Goal: Transaction & Acquisition: Download file/media

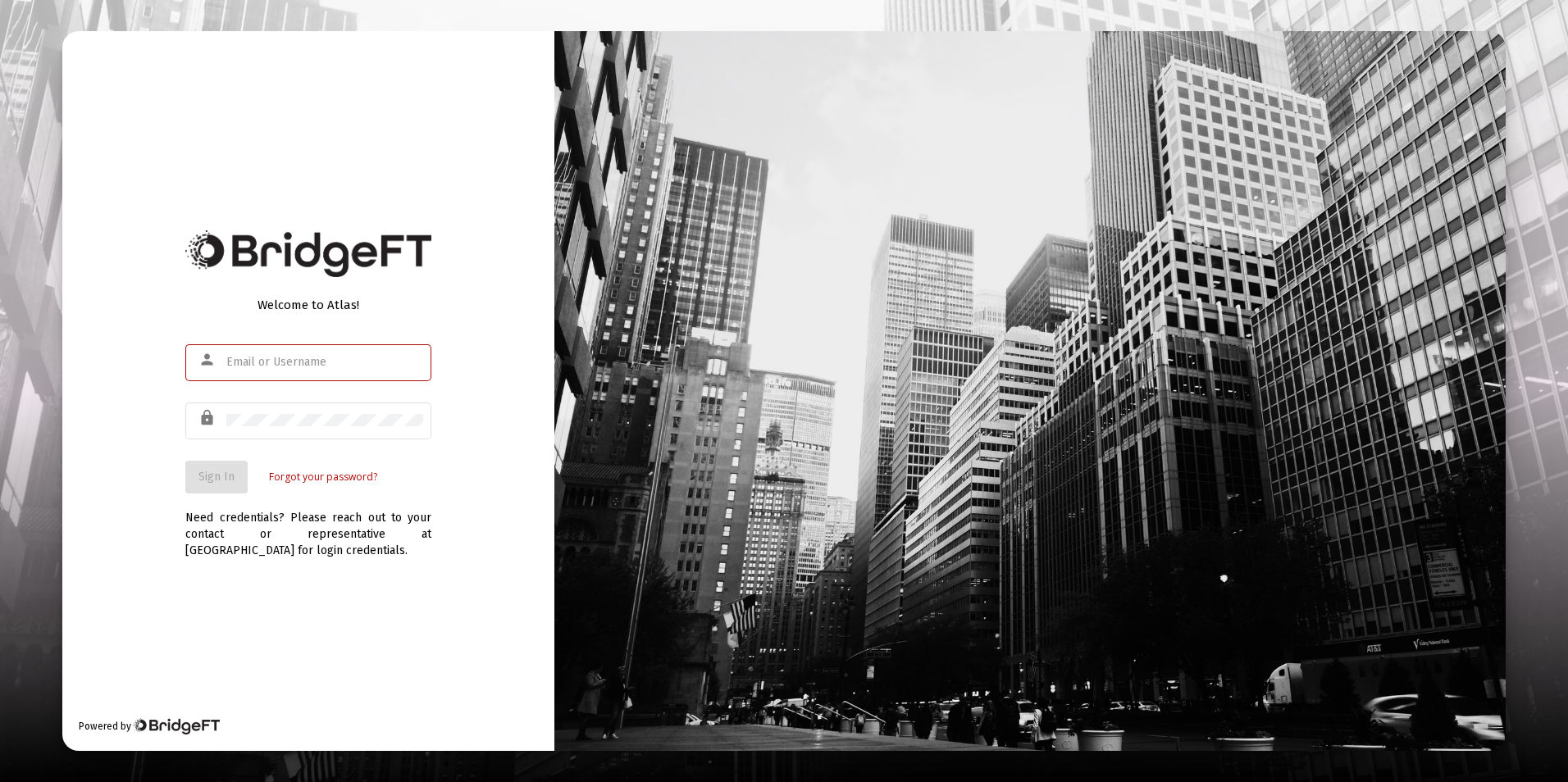
type input "[EMAIL_ADDRESS][DOMAIN_NAME]"
drag, startPoint x: 155, startPoint y: 433, endPoint x: 178, endPoint y: 450, distance: 28.6
click at [156, 433] on div "Welcome to Atlas! person [EMAIL_ADDRESS][DOMAIN_NAME] lock Sign In Forgot your …" at bounding box center [308, 391] width 492 height 720
click at [206, 478] on span "Sign In" at bounding box center [217, 476] width 36 height 14
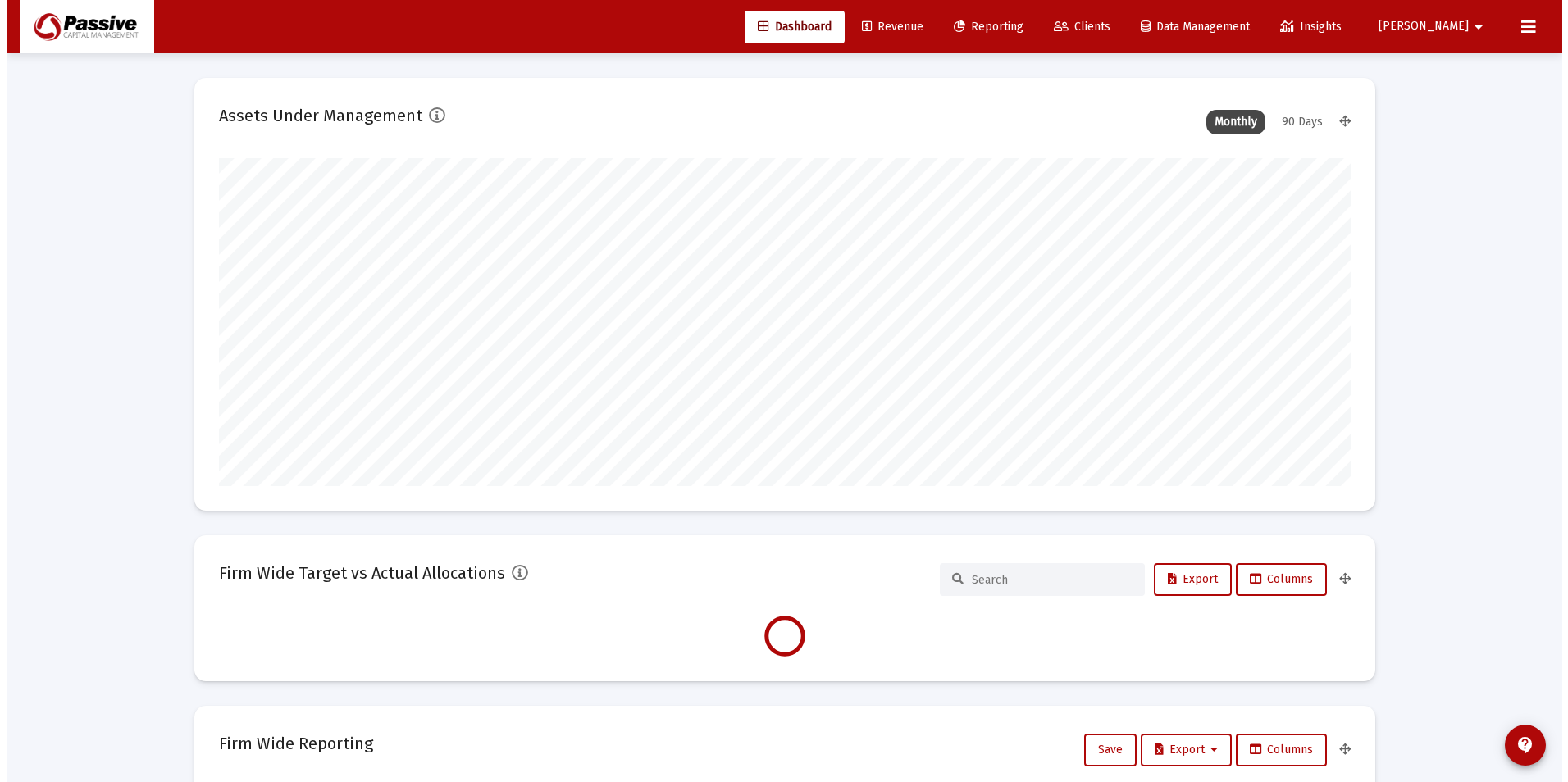
scroll to position [328, 609]
click at [1104, 28] on span "Clients" at bounding box center [1075, 27] width 56 height 14
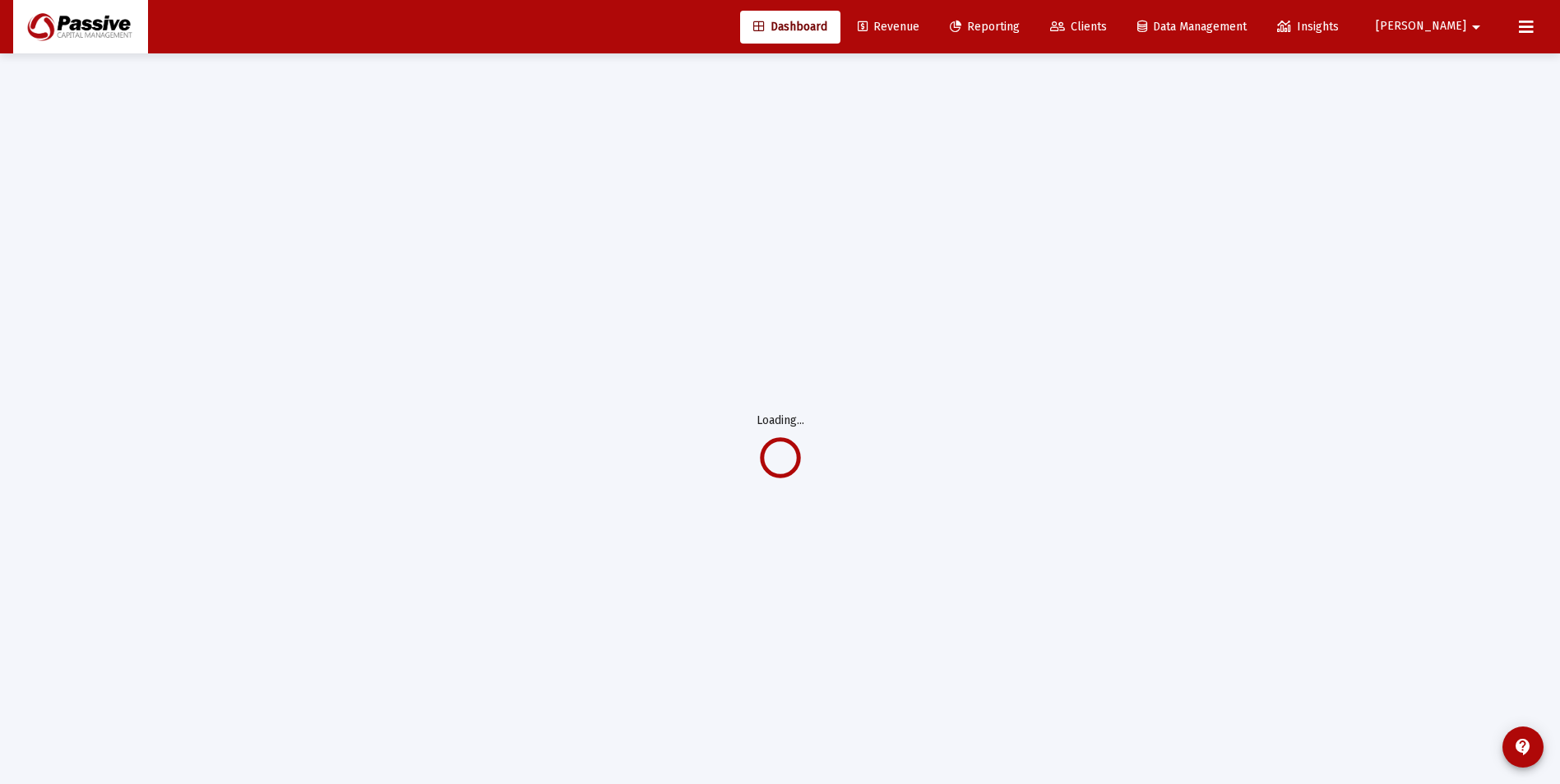
click at [1107, 29] on span "Clients" at bounding box center [1078, 27] width 56 height 14
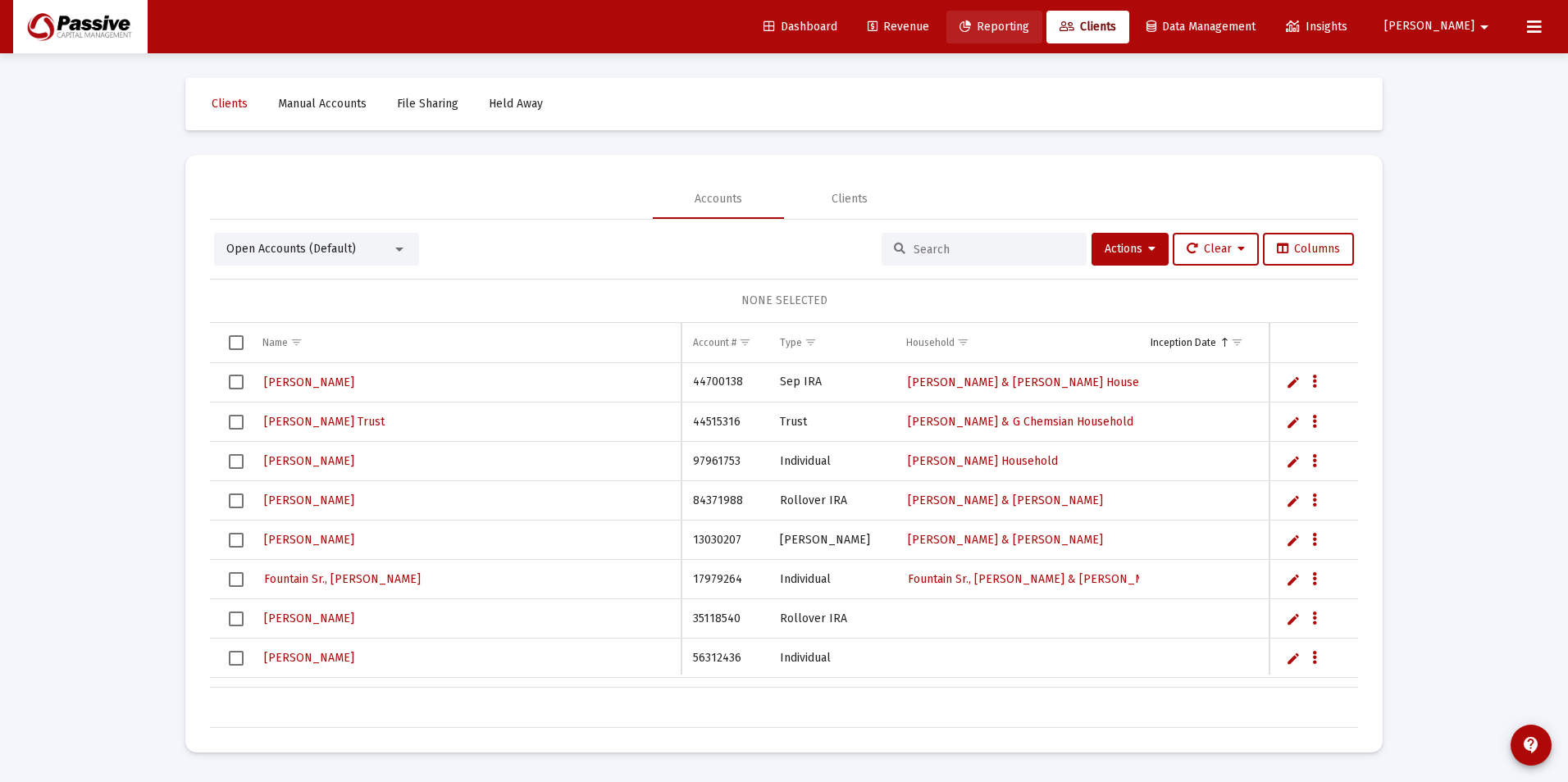
click at [1042, 36] on link "Reporting" at bounding box center [994, 27] width 96 height 33
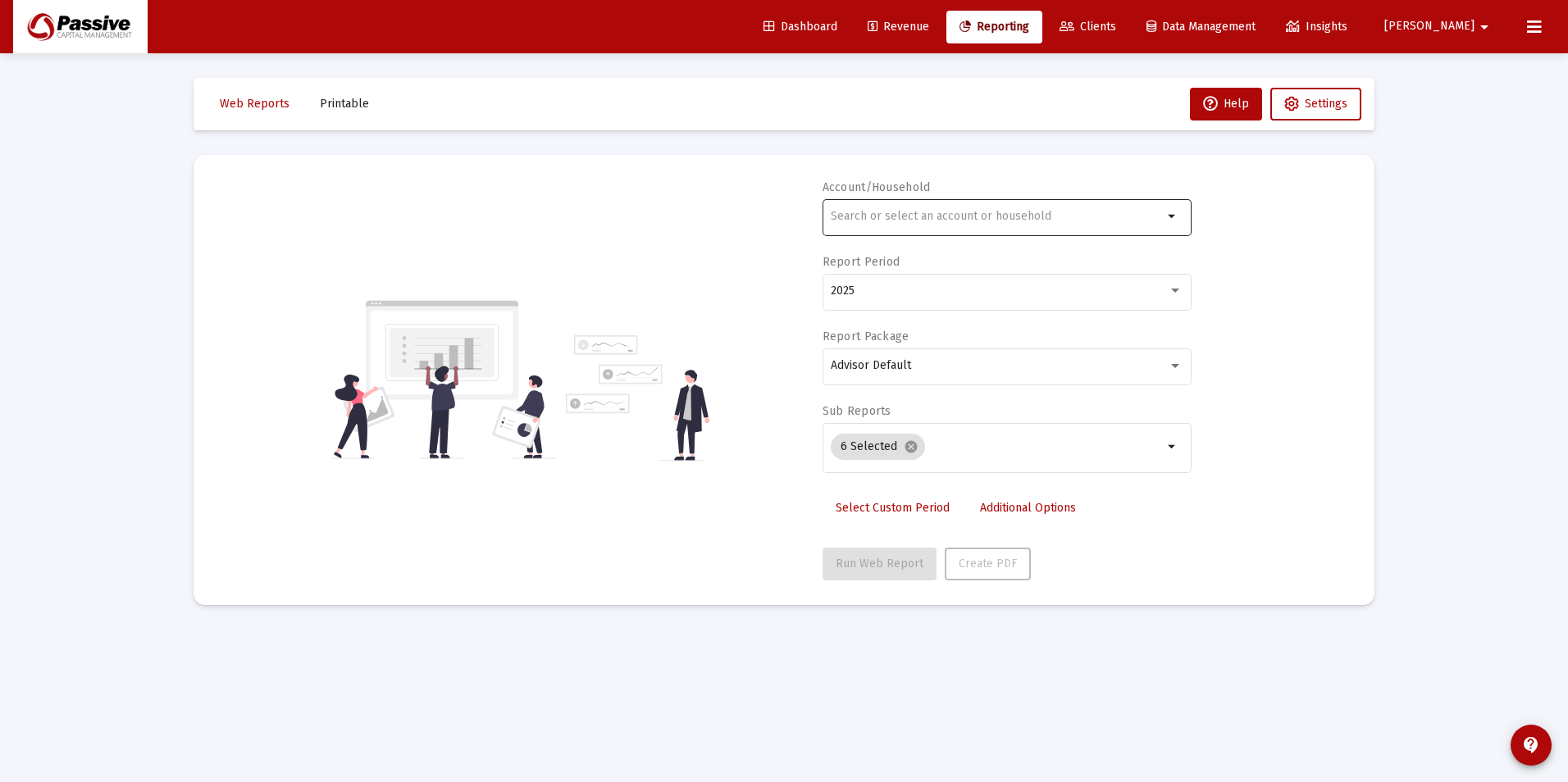
click at [897, 211] on input "text" at bounding box center [996, 216] width 332 height 13
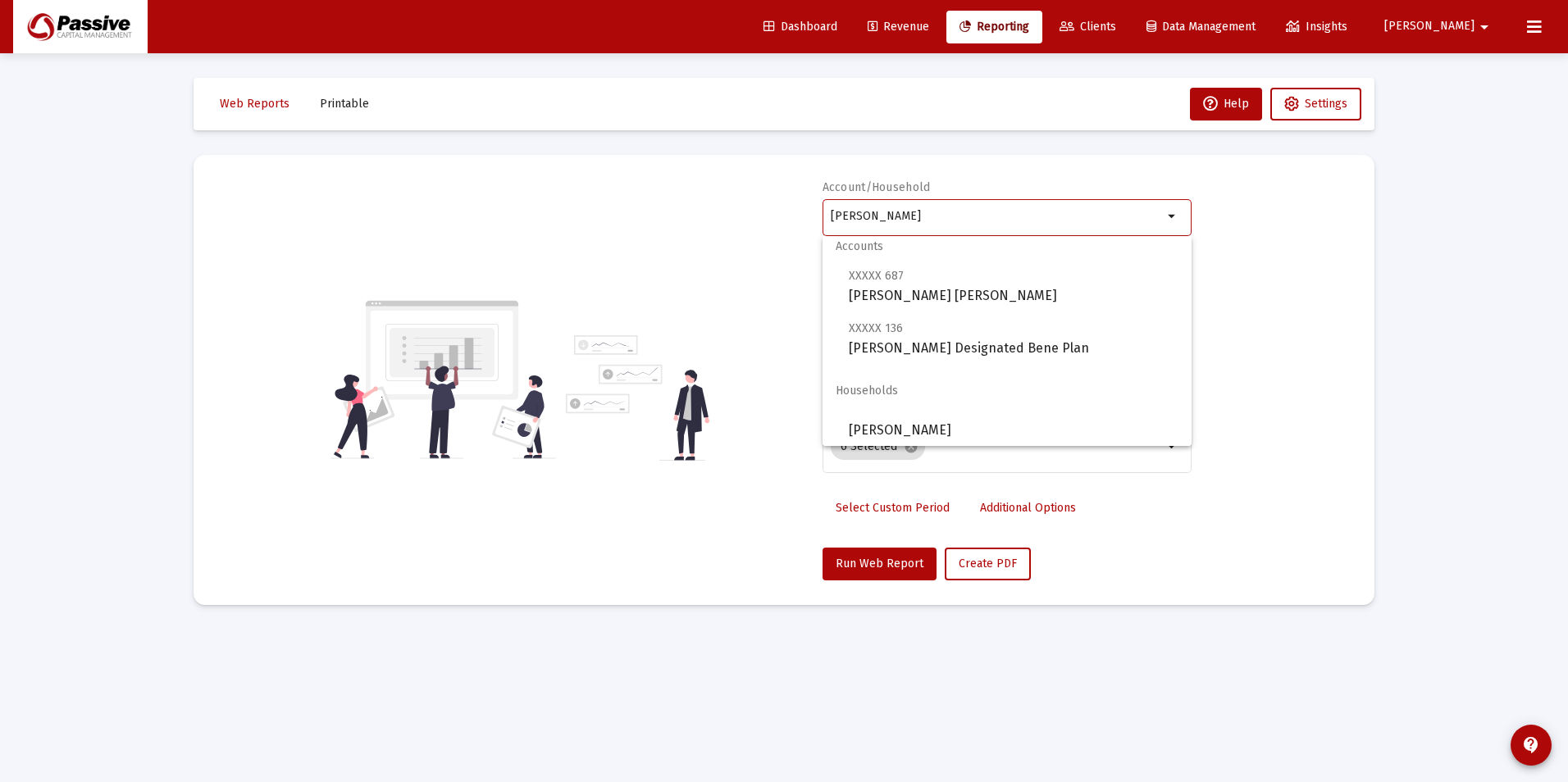
scroll to position [13, 0]
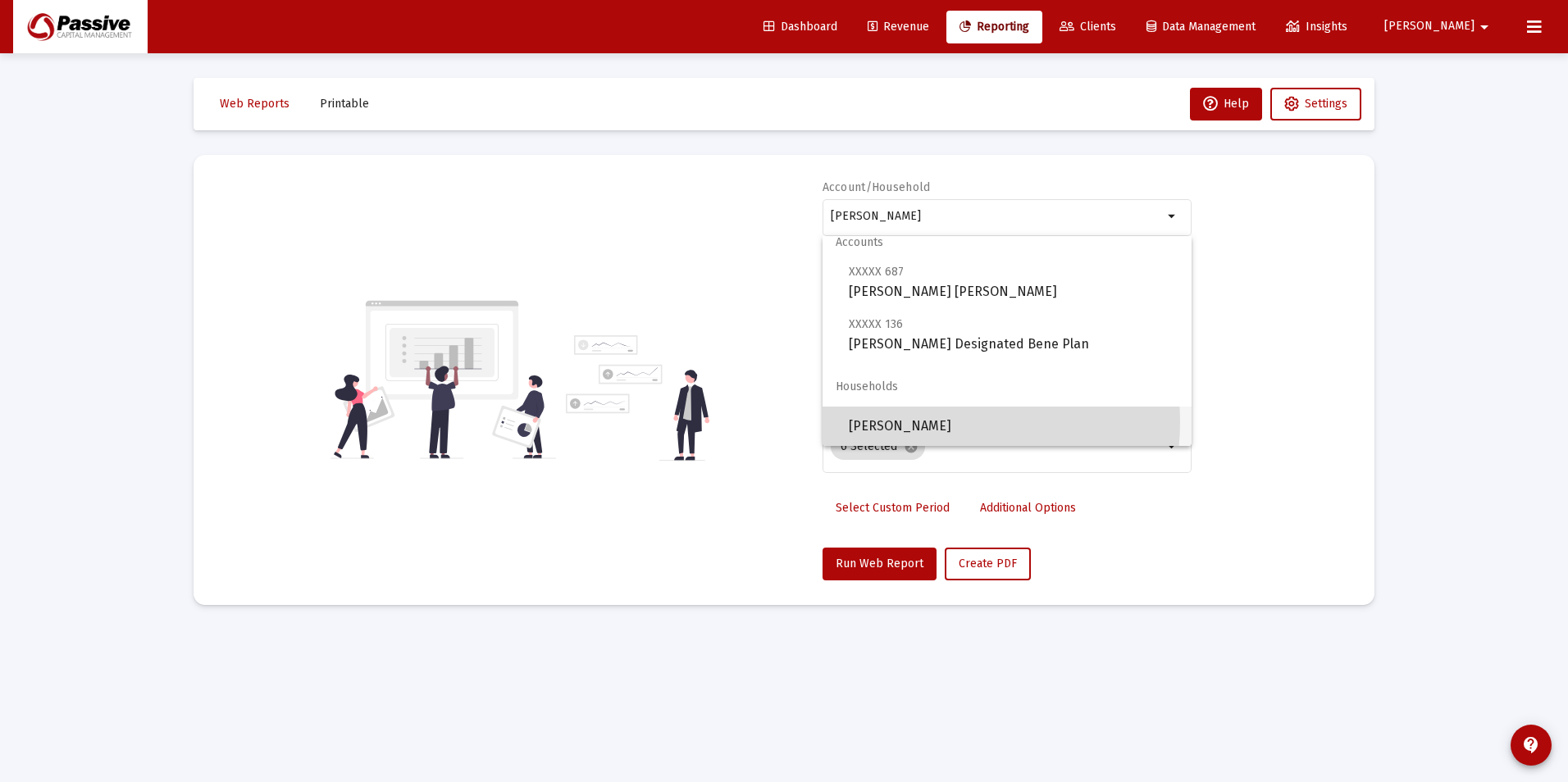
click at [923, 423] on span "[PERSON_NAME]" at bounding box center [1014, 426] width 330 height 39
type input "[PERSON_NAME]"
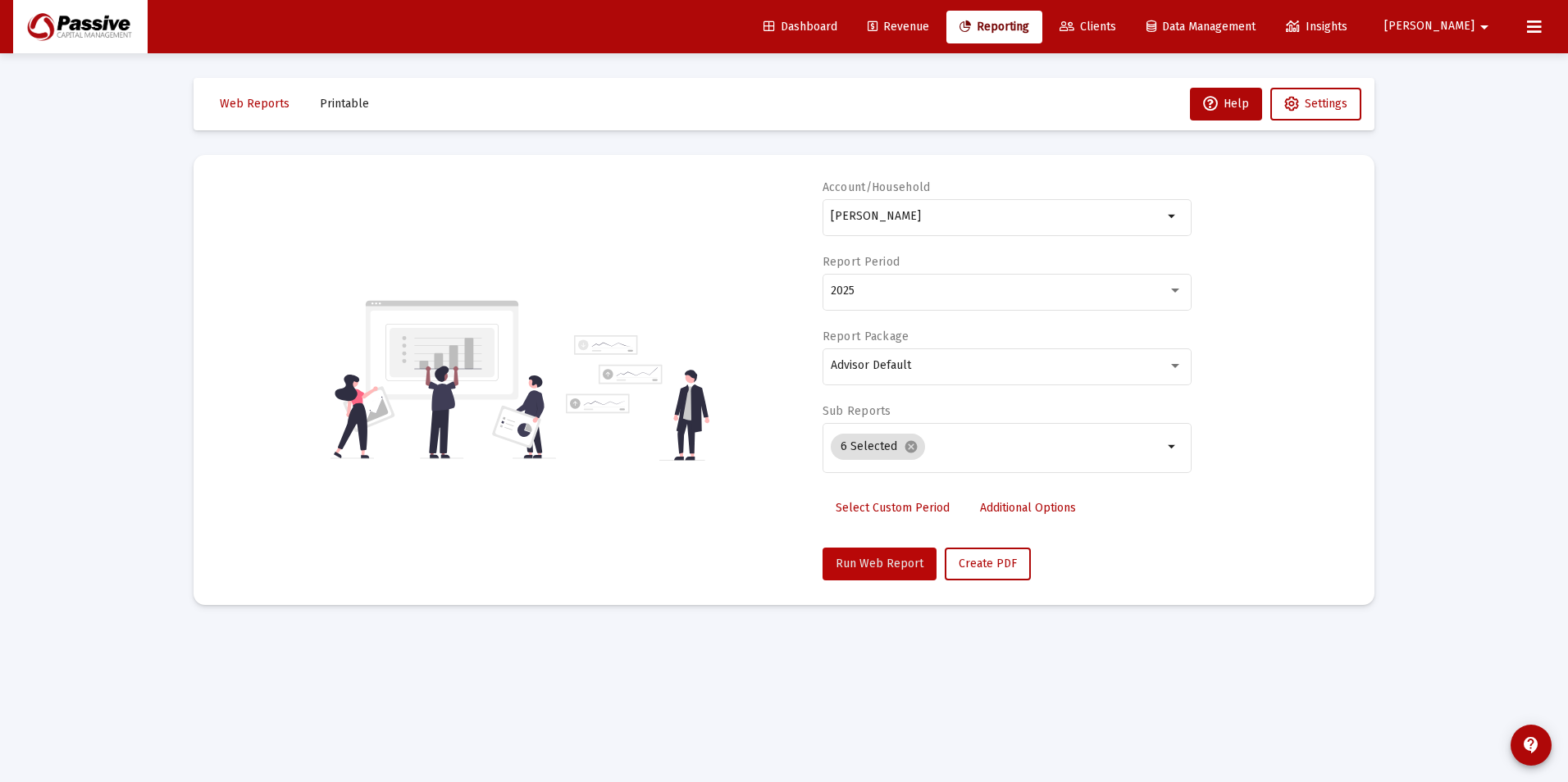
click at [887, 550] on button "Run Web Report" at bounding box center [879, 564] width 114 height 33
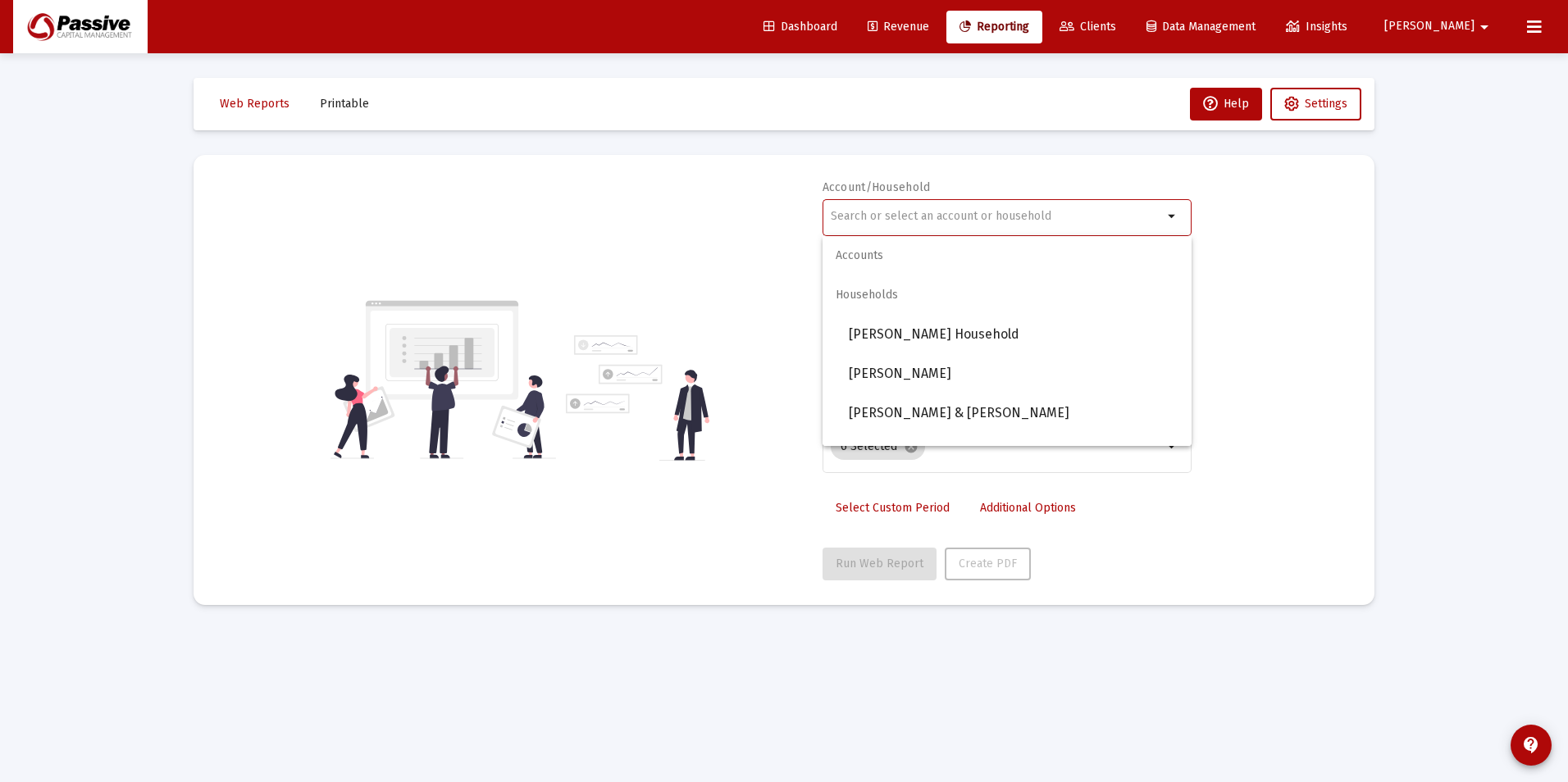
click at [926, 216] on input "text" at bounding box center [996, 216] width 332 height 13
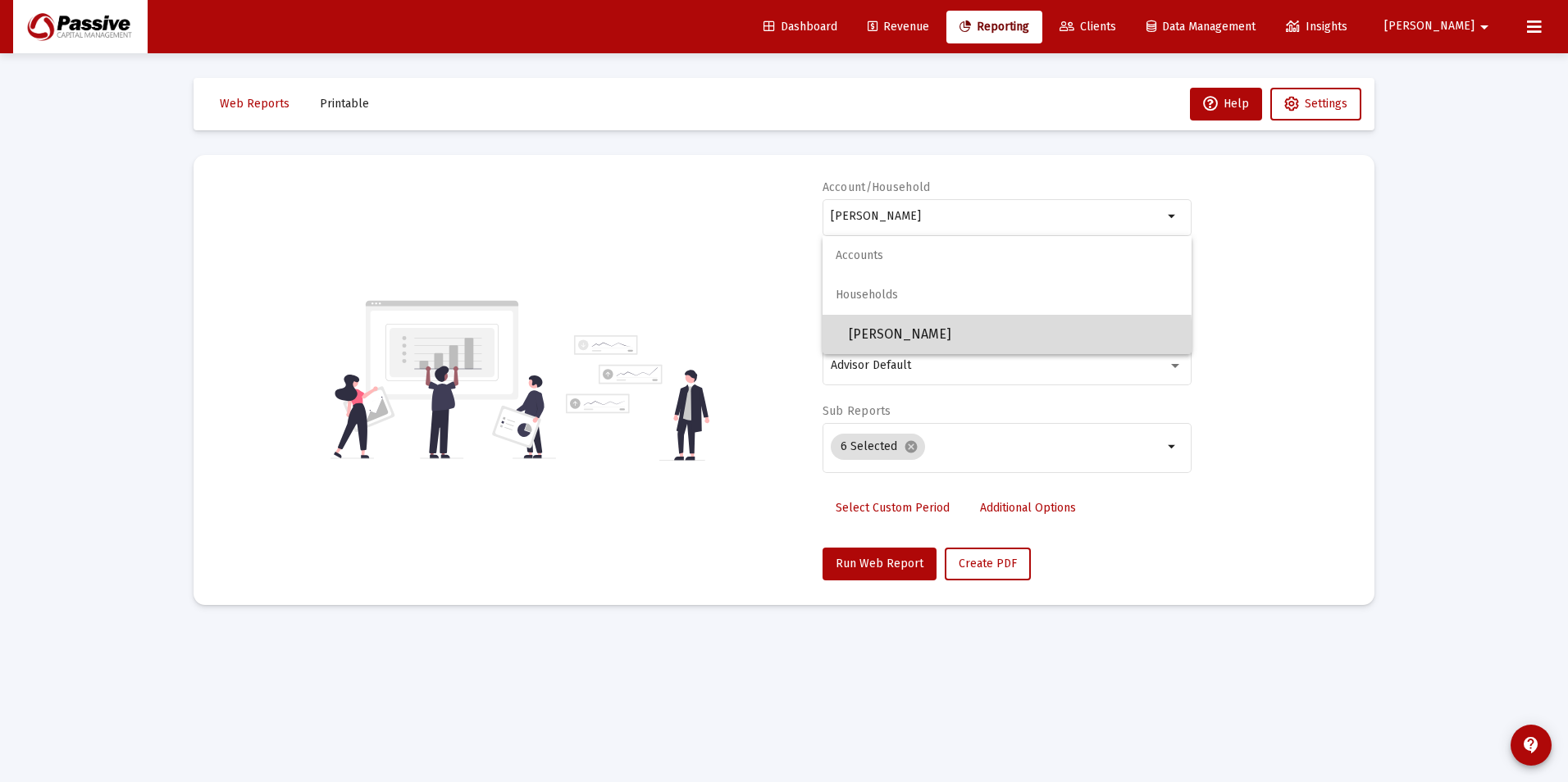
click at [949, 340] on span "[PERSON_NAME]" at bounding box center [1014, 334] width 330 height 39
type input "[PERSON_NAME]"
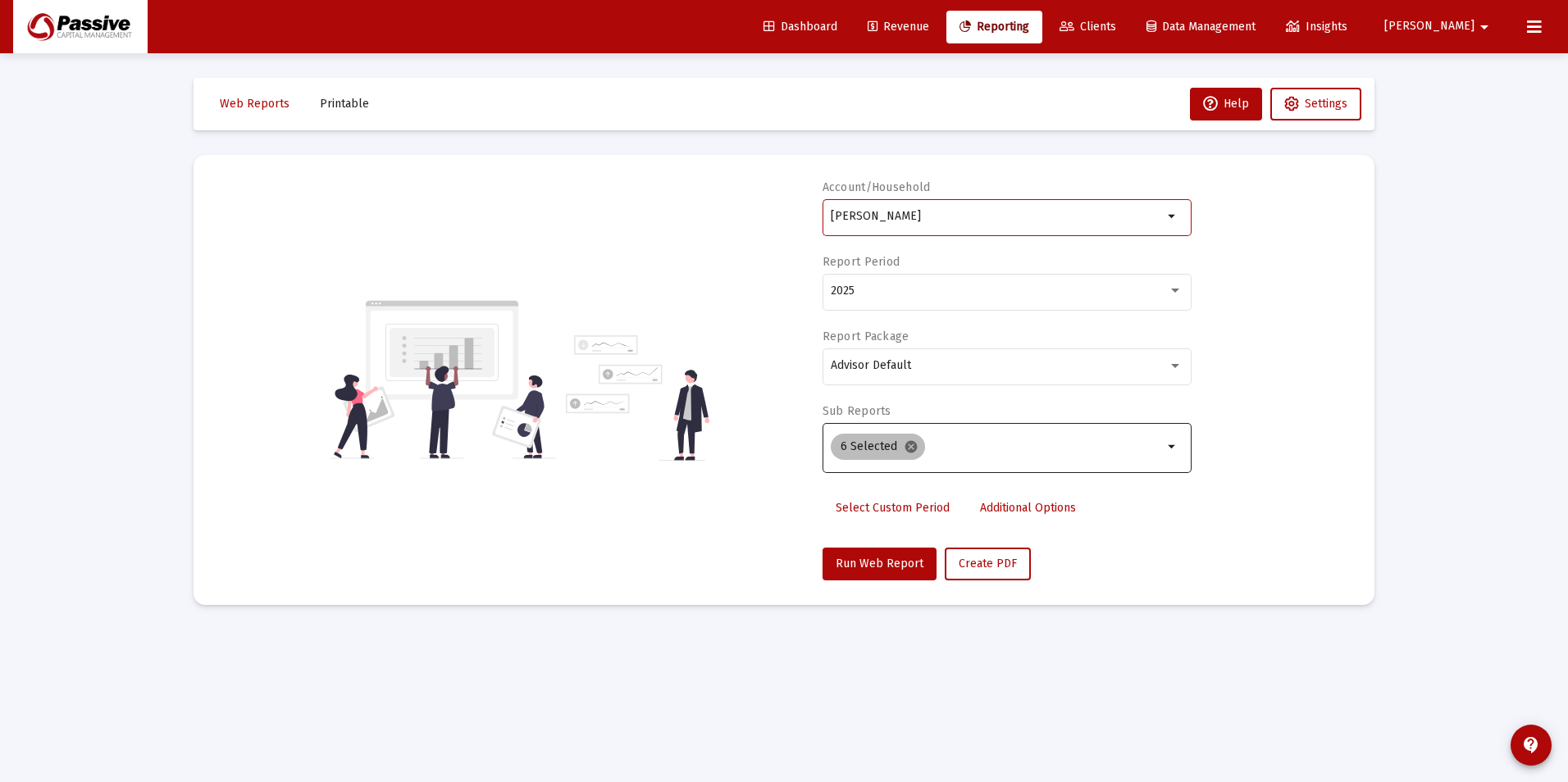
click at [914, 443] on mat-icon "cancel" at bounding box center [910, 446] width 15 height 15
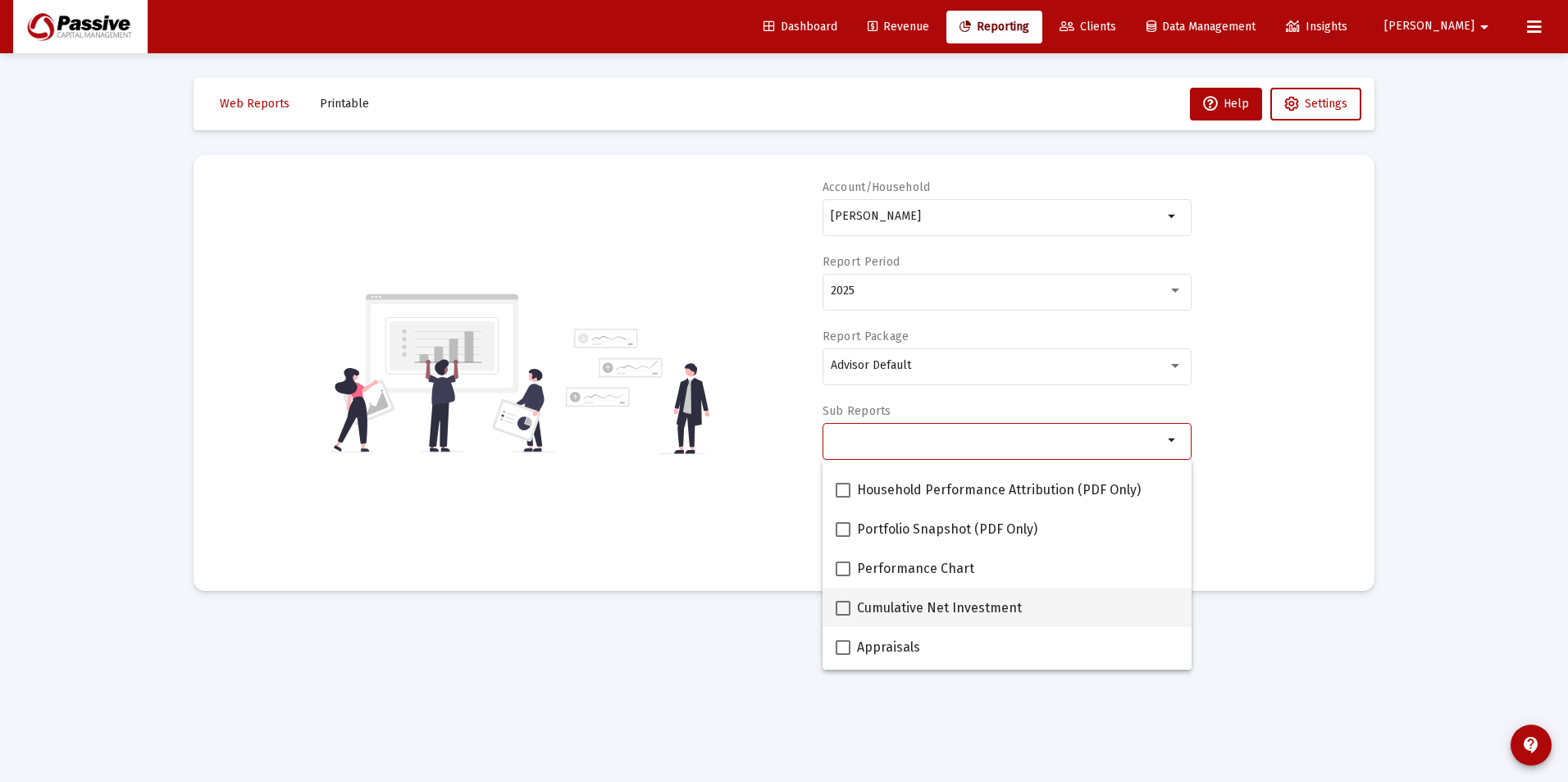
scroll to position [164, 0]
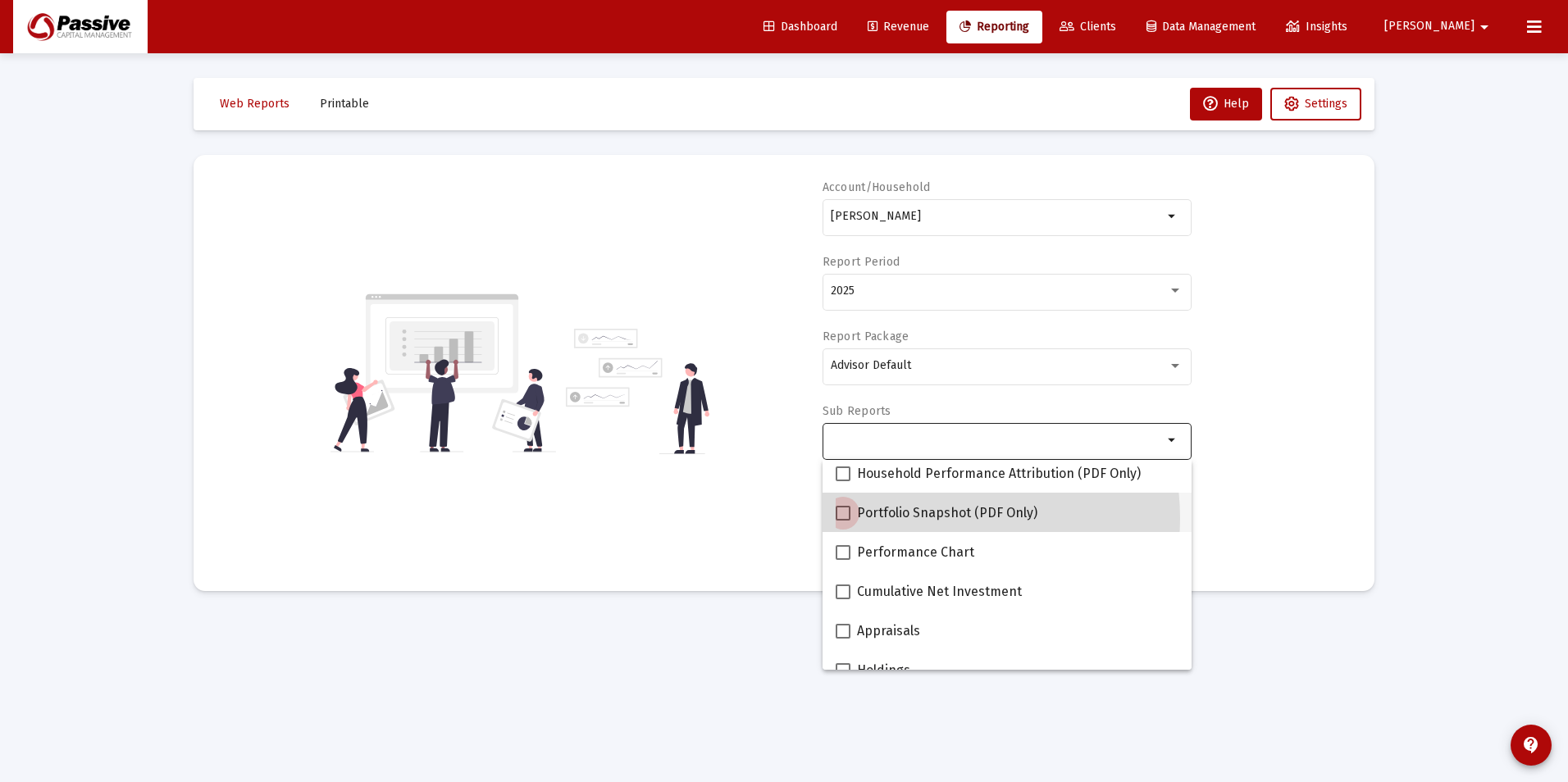
drag, startPoint x: 932, startPoint y: 518, endPoint x: 881, endPoint y: 507, distance: 52.2
click at [931, 517] on span "Portfolio Snapshot (PDF Only)" at bounding box center [947, 513] width 180 height 20
click at [843, 520] on input "Portfolio Snapshot (PDF Only)" at bounding box center [842, 520] width 1 height 1
checkbox input "true"
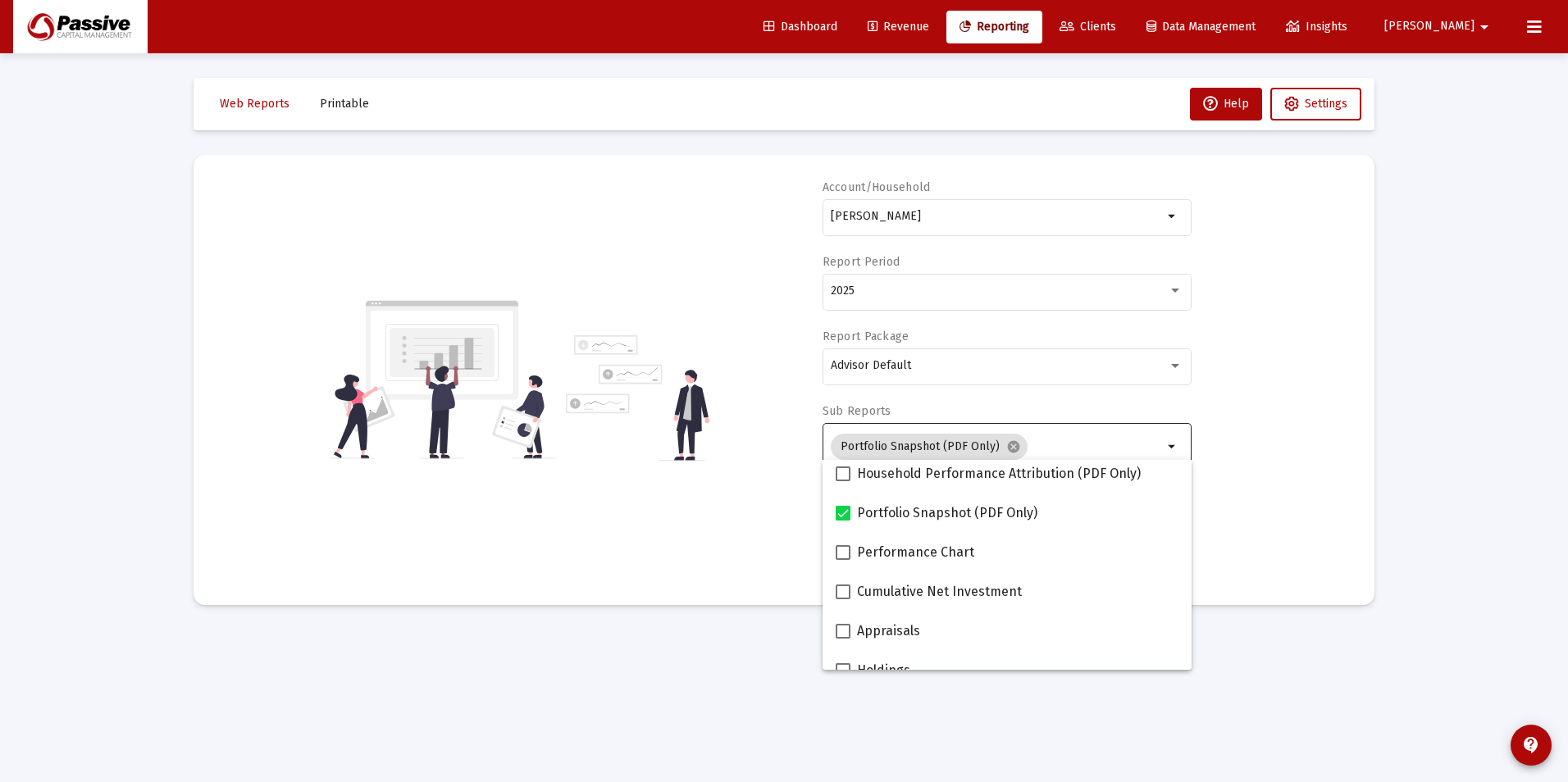
click at [731, 550] on div "Account/Household [PERSON_NAME] Household arrow_drop_down Report Period 2025 Re…" at bounding box center [784, 379] width 1131 height 401
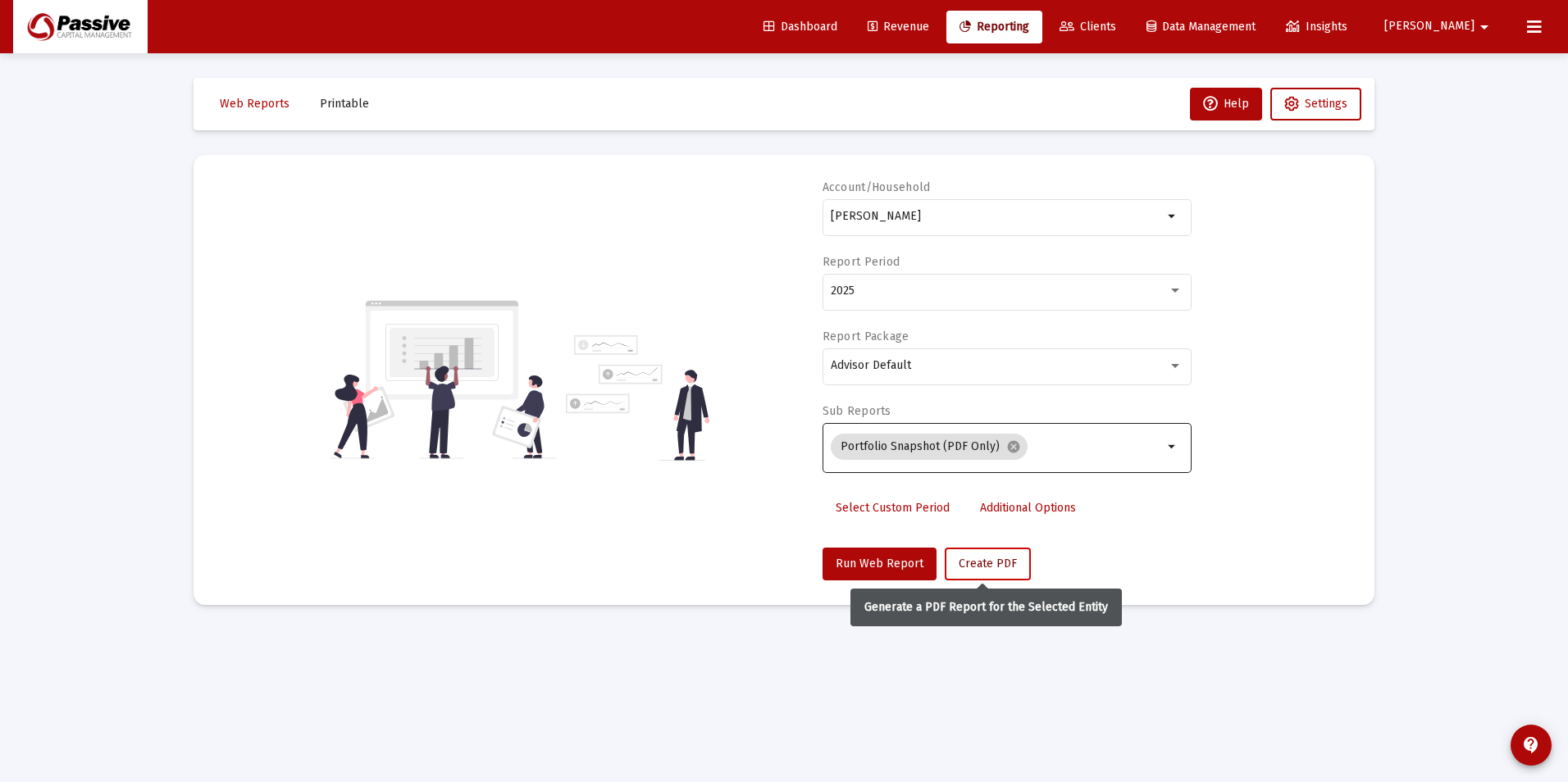
click at [973, 567] on span "Create PDF" at bounding box center [988, 564] width 58 height 14
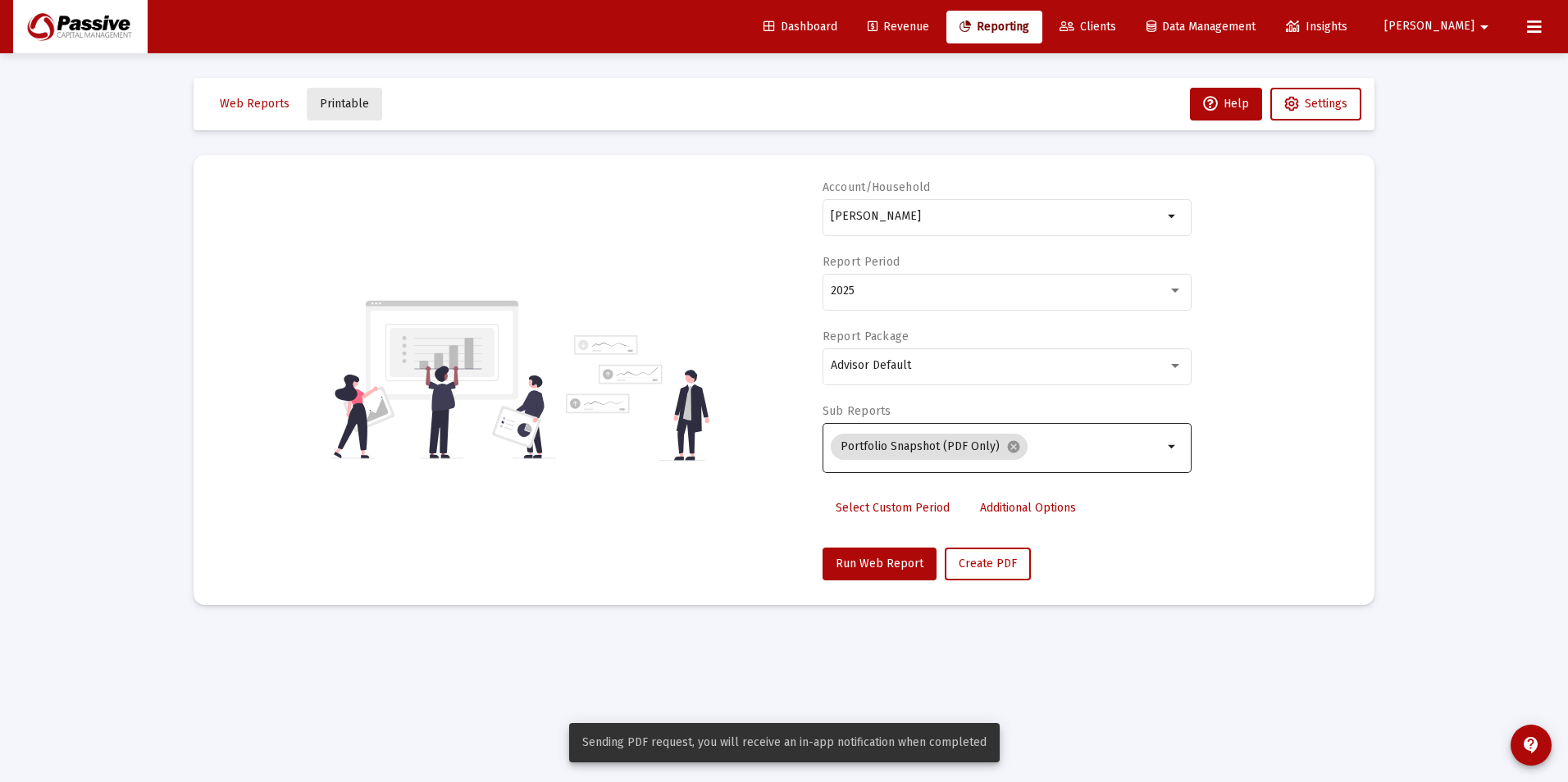
click at [358, 100] on span "Printable" at bounding box center [344, 104] width 49 height 14
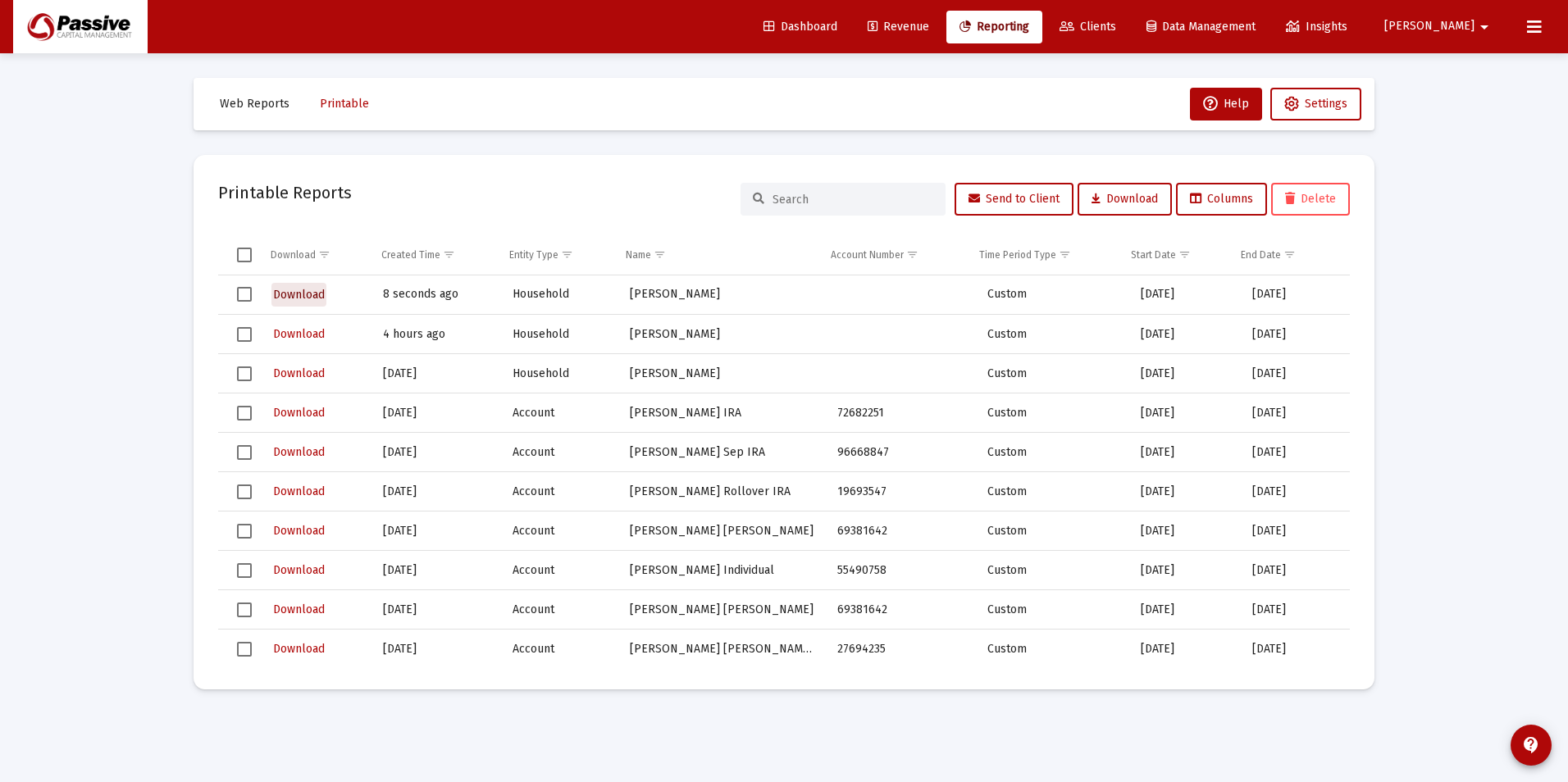
click at [301, 297] on span "Download" at bounding box center [299, 294] width 52 height 14
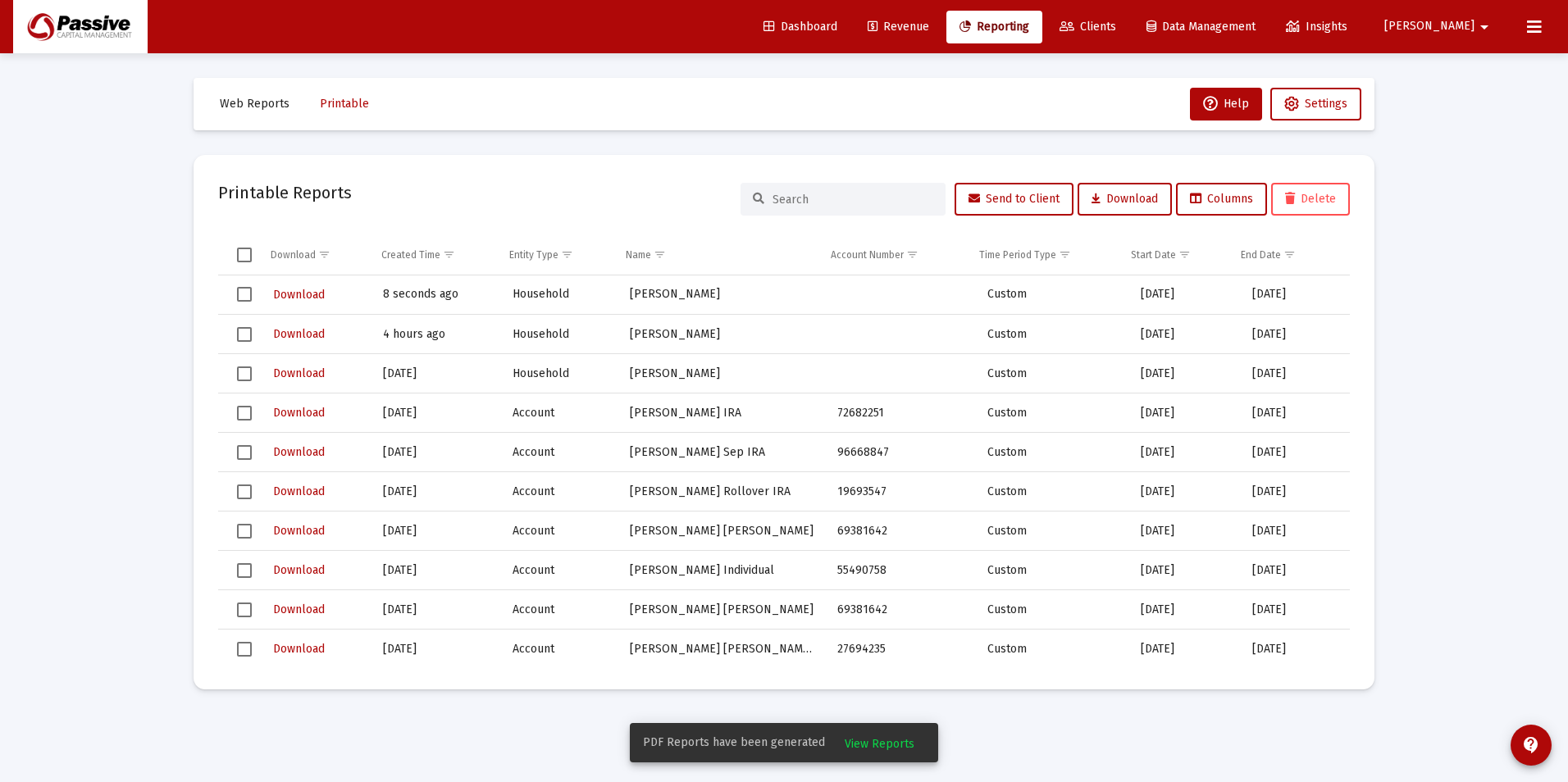
click at [884, 746] on span "View Reports" at bounding box center [879, 744] width 69 height 14
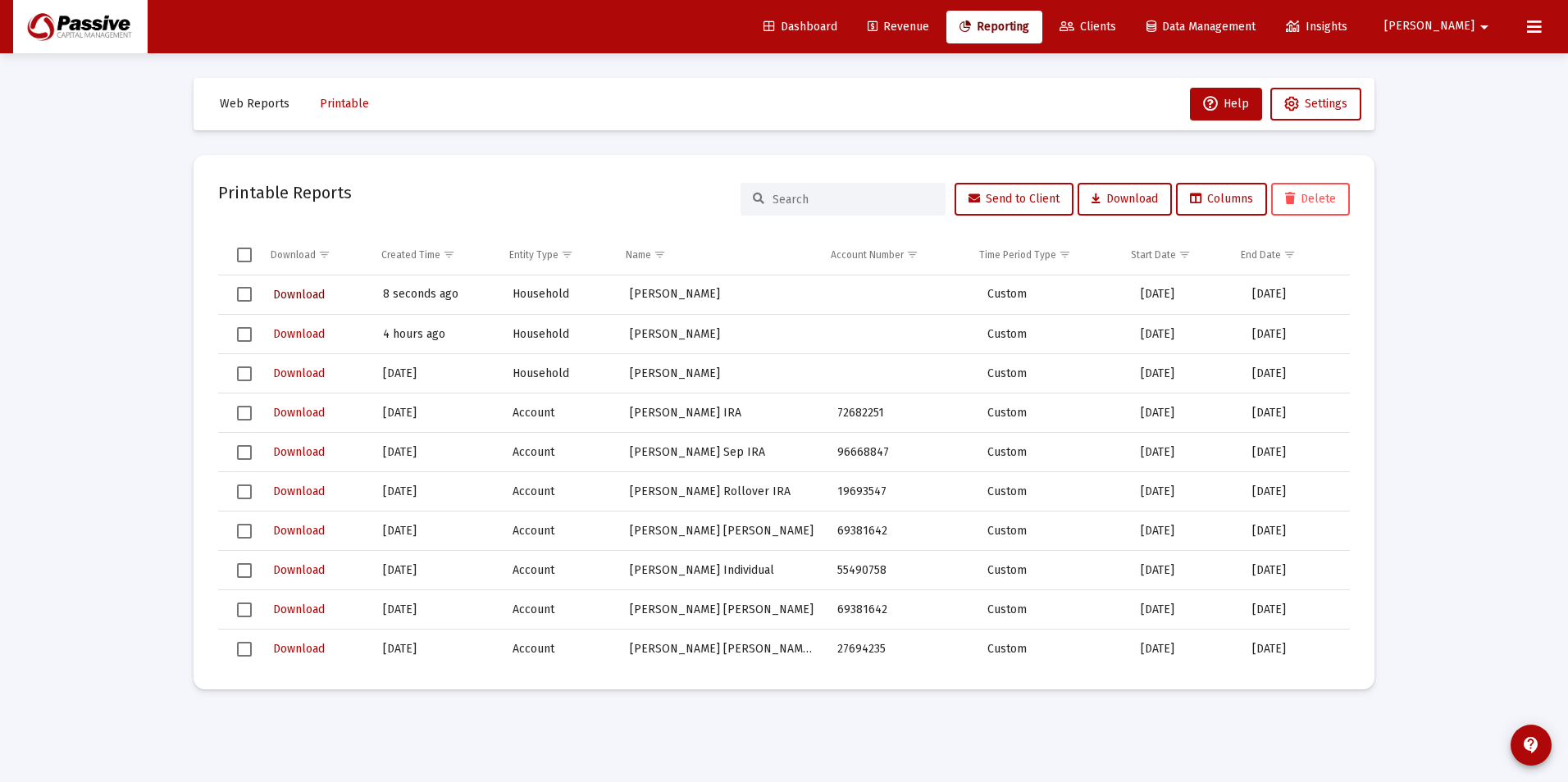
click at [313, 293] on span "Download" at bounding box center [299, 294] width 52 height 14
